Goal: Check status: Check status

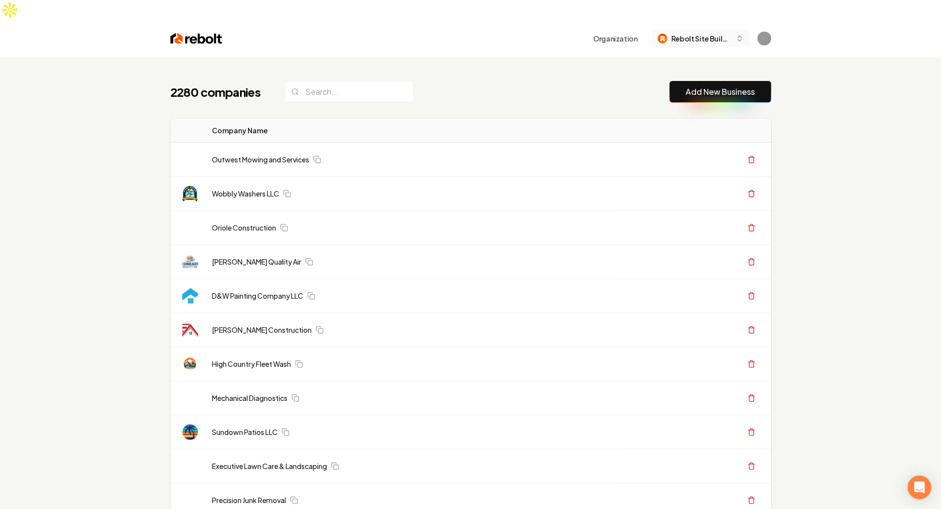
click at [706, 30] on button "Rebolt Site Builder" at bounding box center [700, 39] width 98 height 18
click at [703, 34] on span "Rebolt Site Builder" at bounding box center [701, 39] width 60 height 10
click at [701, 34] on span "Rebolt Site Builder" at bounding box center [701, 39] width 60 height 10
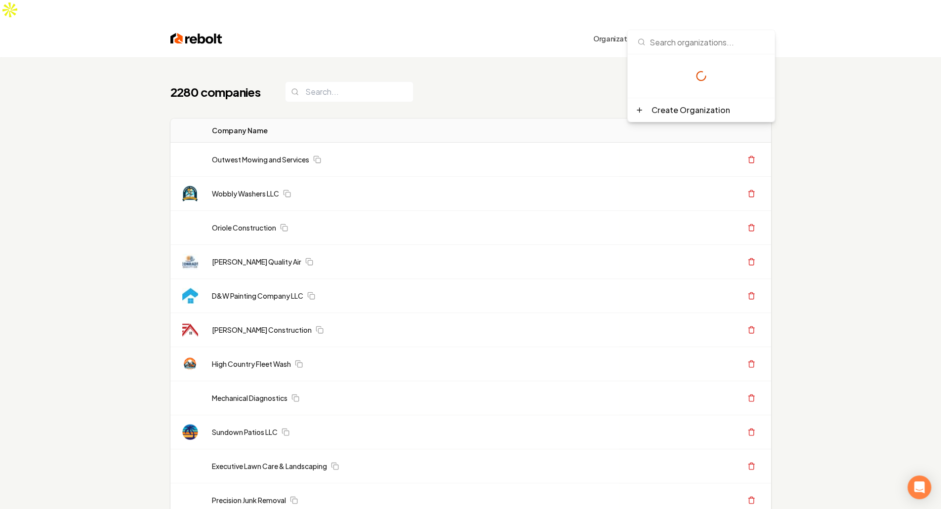
click at [701, 34] on span "Rebolt Site Builder" at bounding box center [701, 39] width 60 height 10
click at [712, 30] on button "Rebolt Site Builder" at bounding box center [700, 39] width 98 height 18
click at [682, 30] on button "Rebolt Site Builder" at bounding box center [700, 39] width 98 height 18
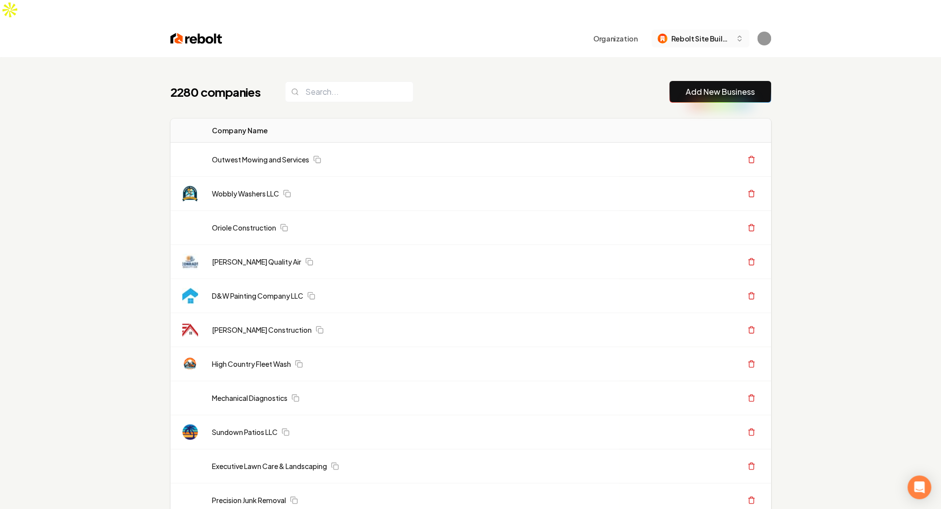
click at [691, 34] on span "Rebolt Site Builder" at bounding box center [701, 39] width 60 height 10
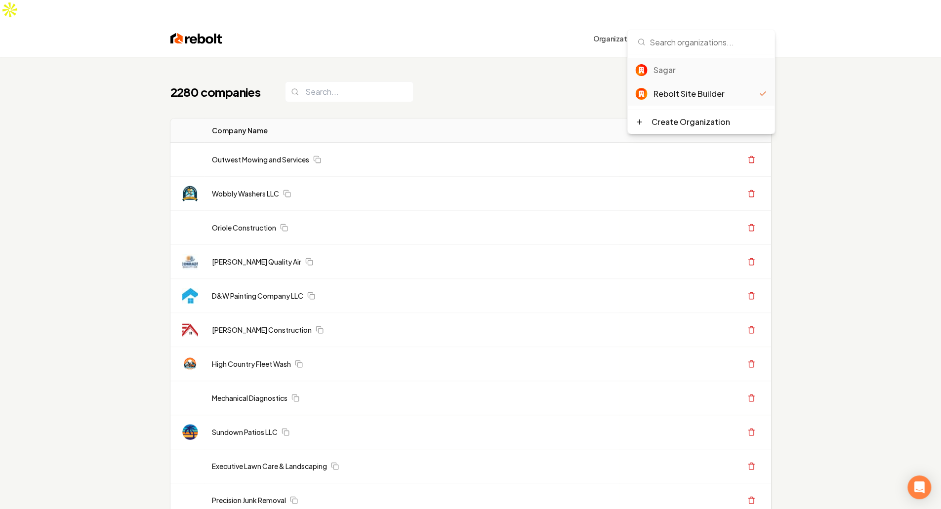
click at [677, 67] on div "Sagar" at bounding box center [710, 70] width 114 height 12
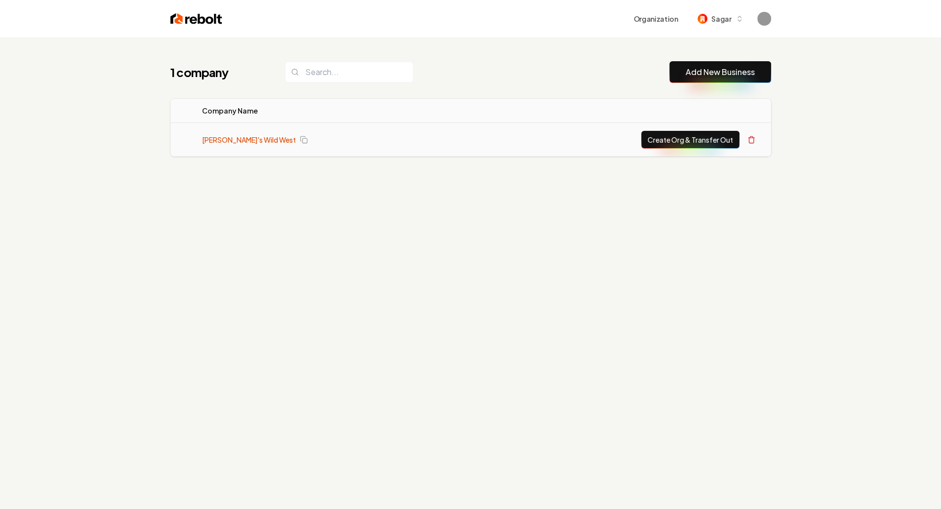
click at [227, 141] on link "Mitch's Wild West" at bounding box center [249, 140] width 94 height 10
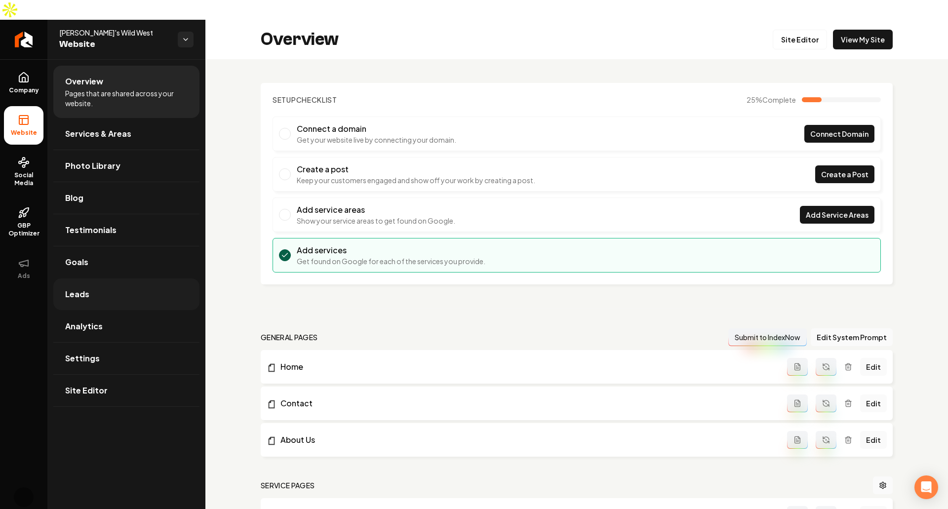
click at [124, 279] on link "Leads" at bounding box center [126, 295] width 146 height 32
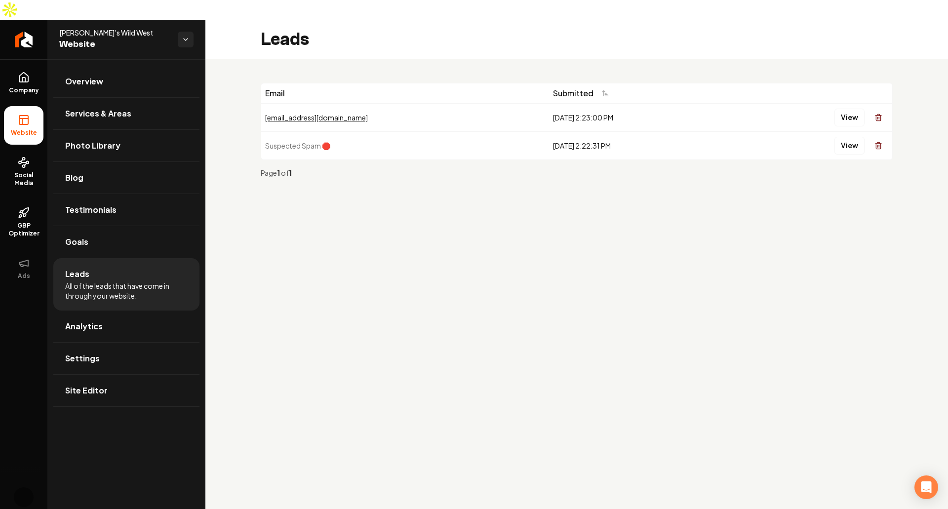
click at [562, 358] on main "Leads Email Submitted sagar@gmail.com 9/8/2025, 2:23:00 PM View Suspected Spam …" at bounding box center [576, 274] width 743 height 509
click at [702, 364] on main "Leads Email Submitted sagar@gmail.com 9/8/2025, 2:23:00 PM View Suspected Spam …" at bounding box center [576, 274] width 743 height 509
click at [691, 284] on main "Leads Email Submitted sagar@gmail.com 9/8/2025, 2:23:00 PM View Suspected Spam …" at bounding box center [576, 274] width 743 height 509
click at [347, 282] on main "Leads Email Submitted sagar@gmail.com 9/8/2025, 2:23:00 PM View Suspected Spam …" at bounding box center [576, 274] width 743 height 509
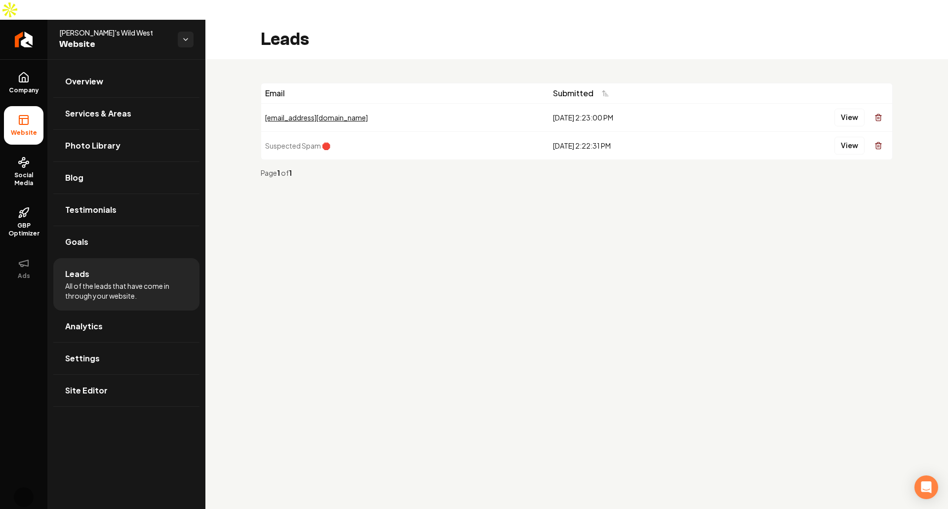
click at [346, 240] on main "Leads Email Submitted sagar@gmail.com 9/8/2025, 2:23:00 PM View Suspected Spam …" at bounding box center [576, 274] width 743 height 509
click at [407, 322] on main "Leads Email Submitted sagar@gmail.com 9/8/2025, 2:23:00 PM View Suspected Spam …" at bounding box center [576, 274] width 743 height 509
click at [508, 310] on main "Leads Email Submitted sagar@gmail.com 9/8/2025, 2:23:00 PM View Suspected Spam …" at bounding box center [576, 274] width 743 height 509
click at [566, 186] on div "Email Submitted sagar@gmail.com 9/8/2025, 2:23:00 PM View Suspected Spam 🛑 9/8/…" at bounding box center [576, 134] width 743 height 150
